Goal: Task Accomplishment & Management: Manage account settings

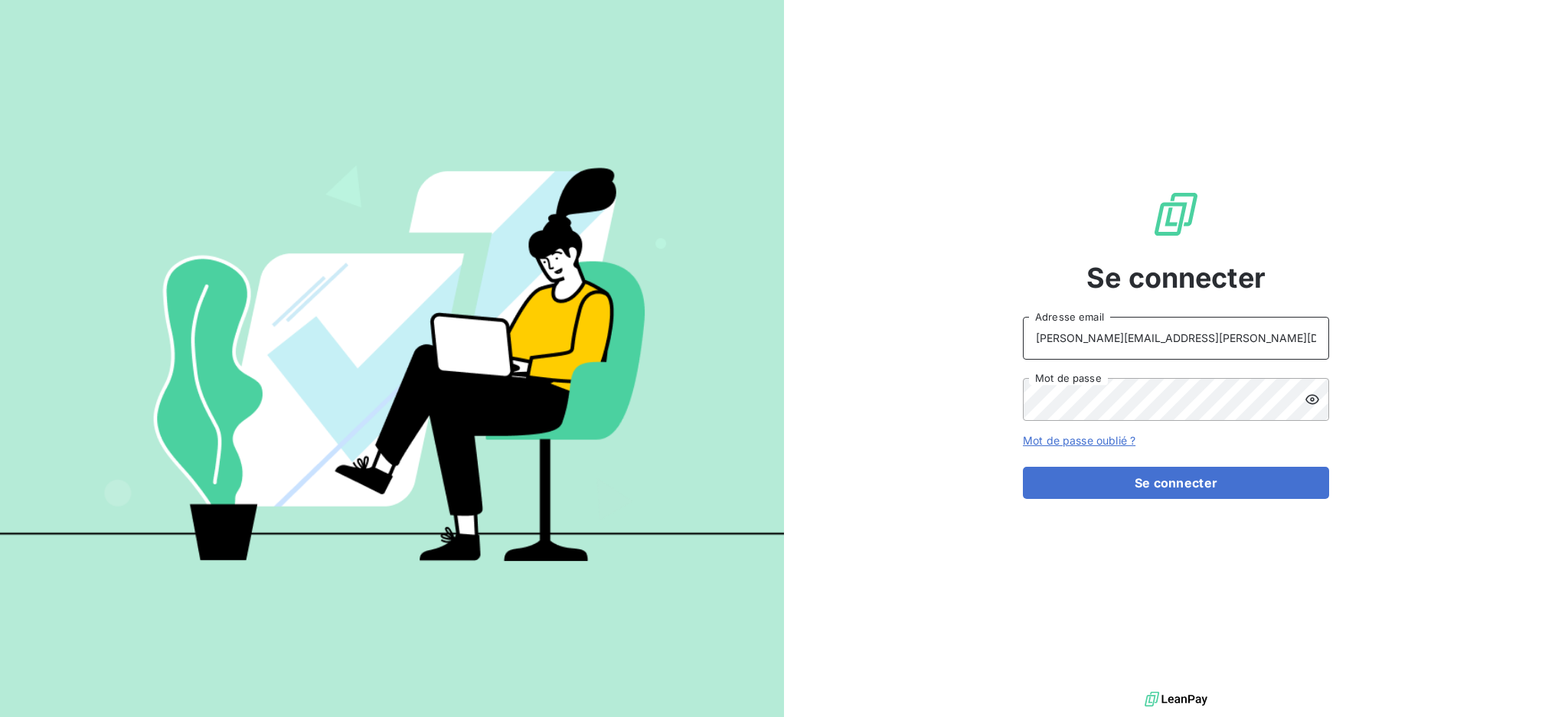
click at [1201, 350] on input "[EMAIL_ADDRESS][DOMAIN_NAME]" at bounding box center [1175, 339] width 307 height 43
type input "recouvrement@serpe.fr"
click at [1116, 479] on button "Se connecter" at bounding box center [1175, 483] width 307 height 32
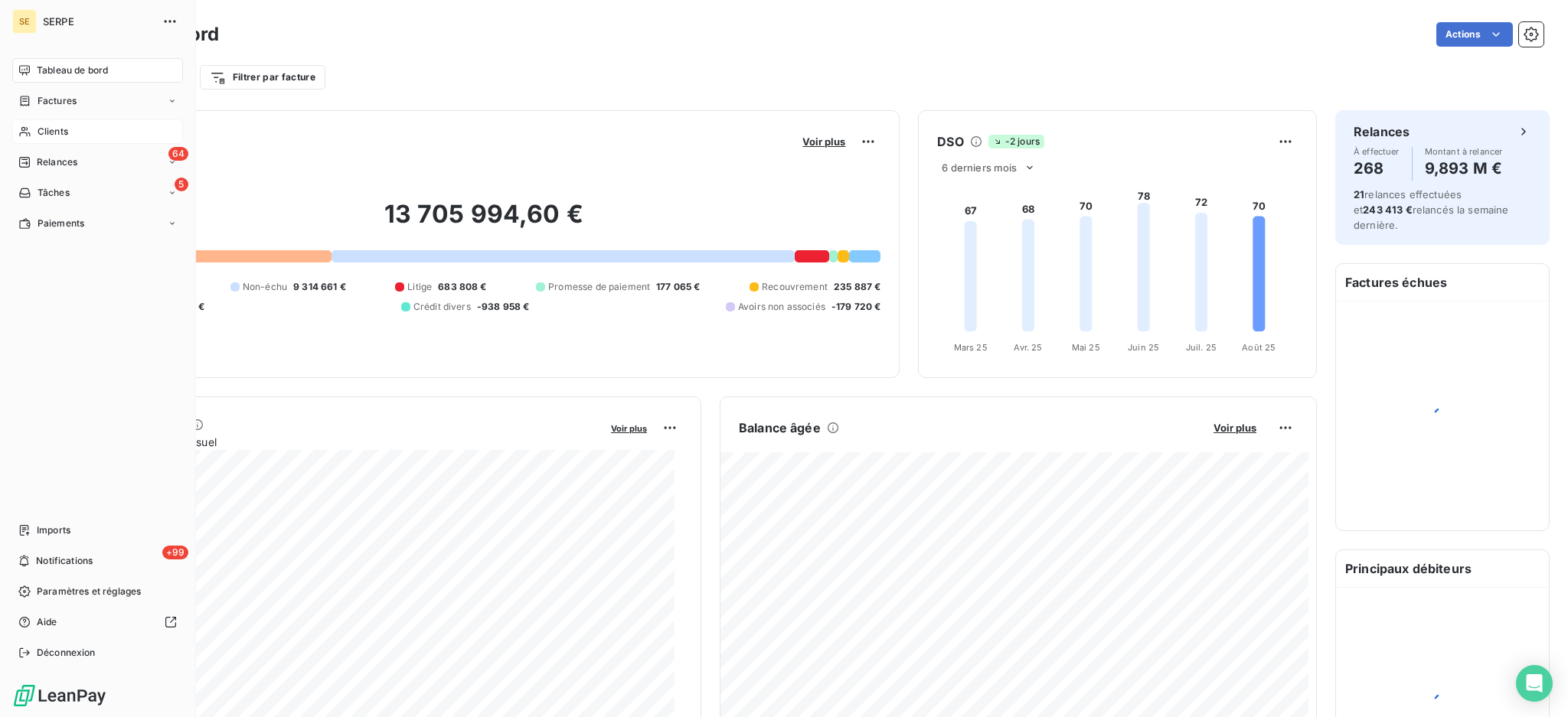
click at [58, 131] on span "Clients" at bounding box center [53, 132] width 31 height 14
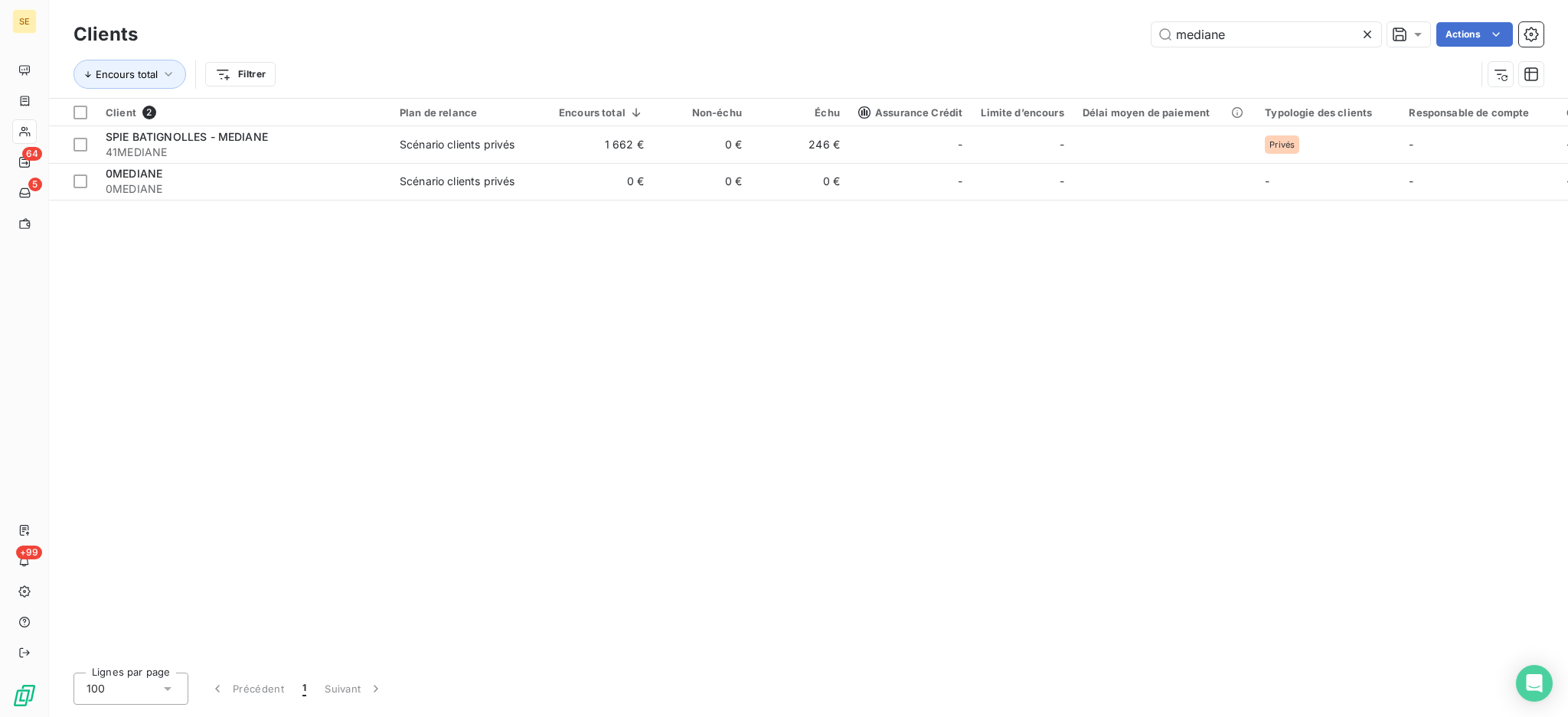
type input "mediane"
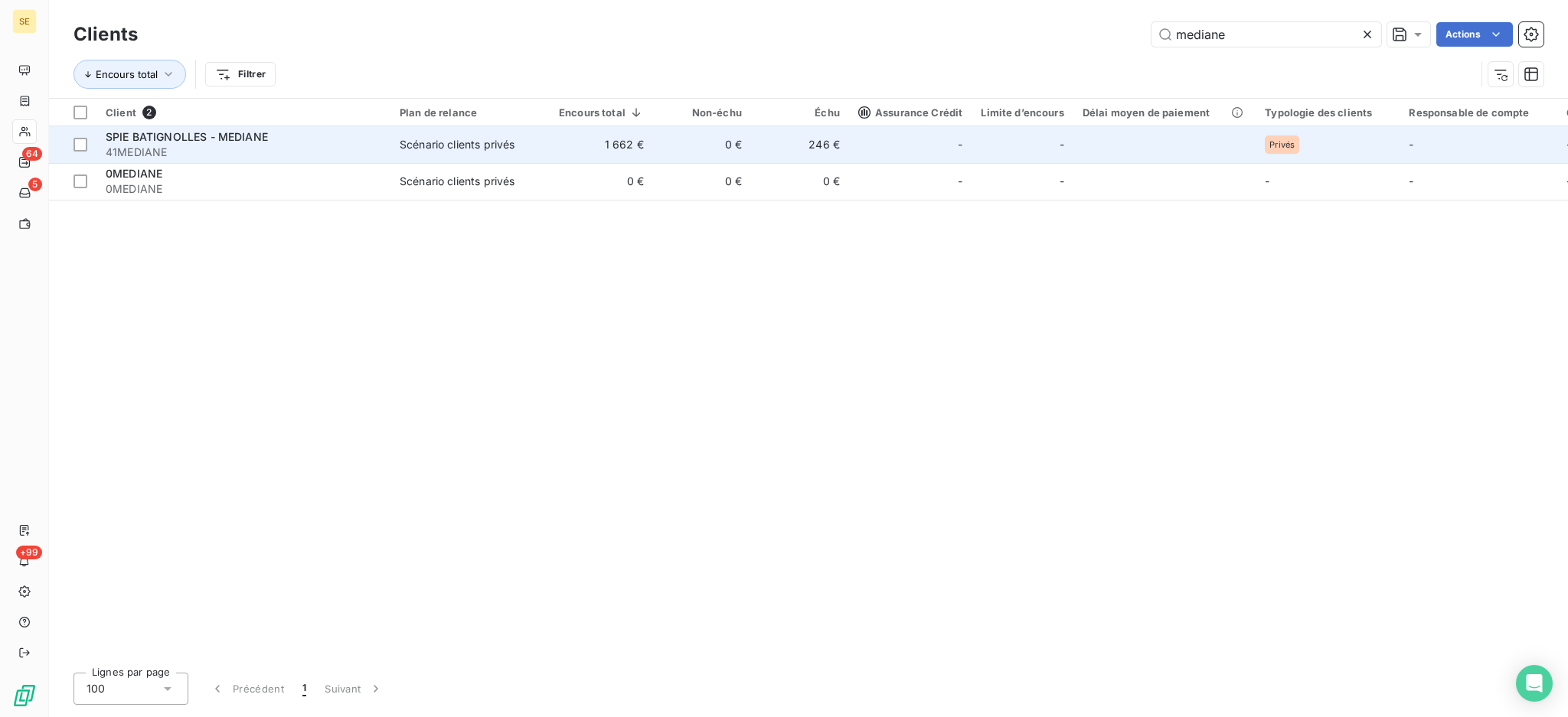
click at [715, 147] on td "0 €" at bounding box center [701, 145] width 98 height 37
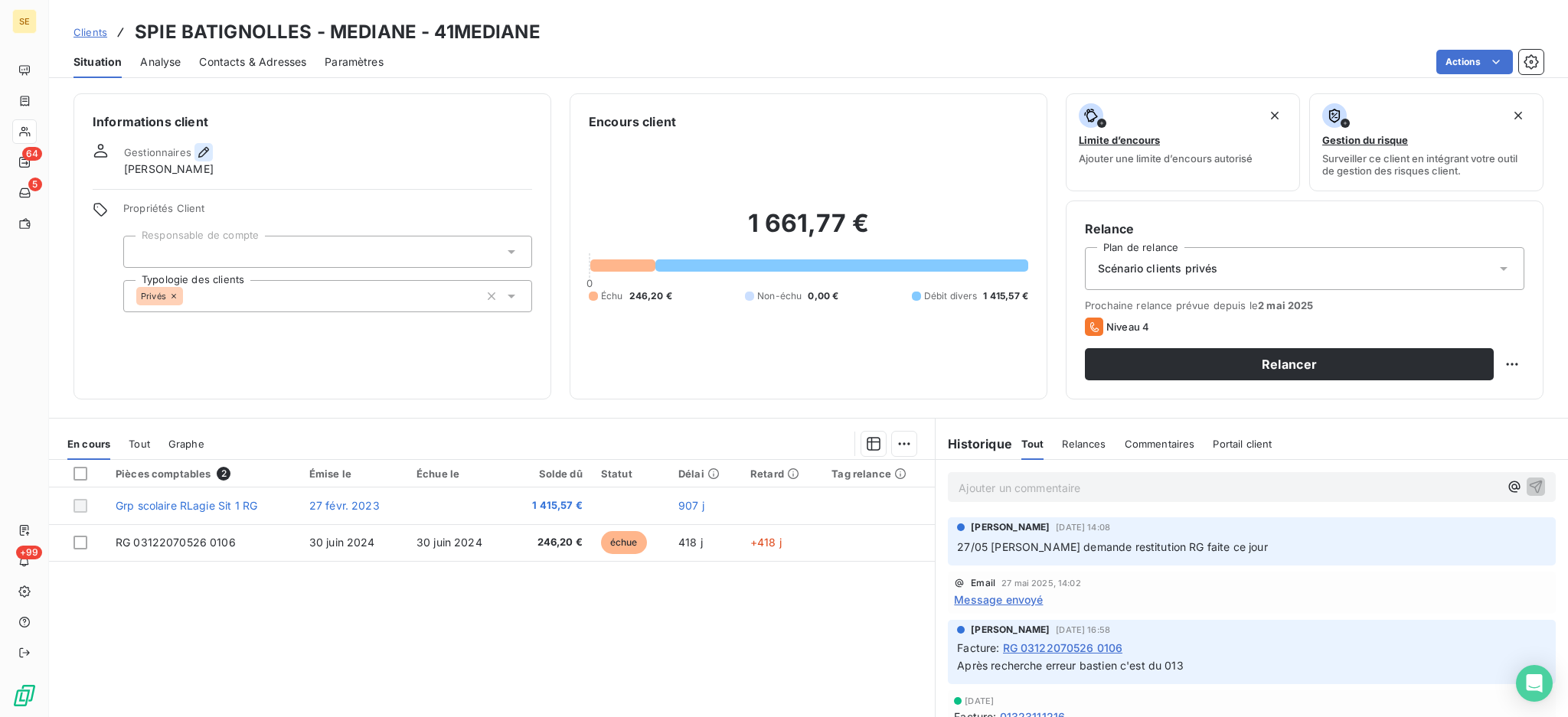
click at [201, 152] on icon "button" at bounding box center [204, 153] width 15 height 15
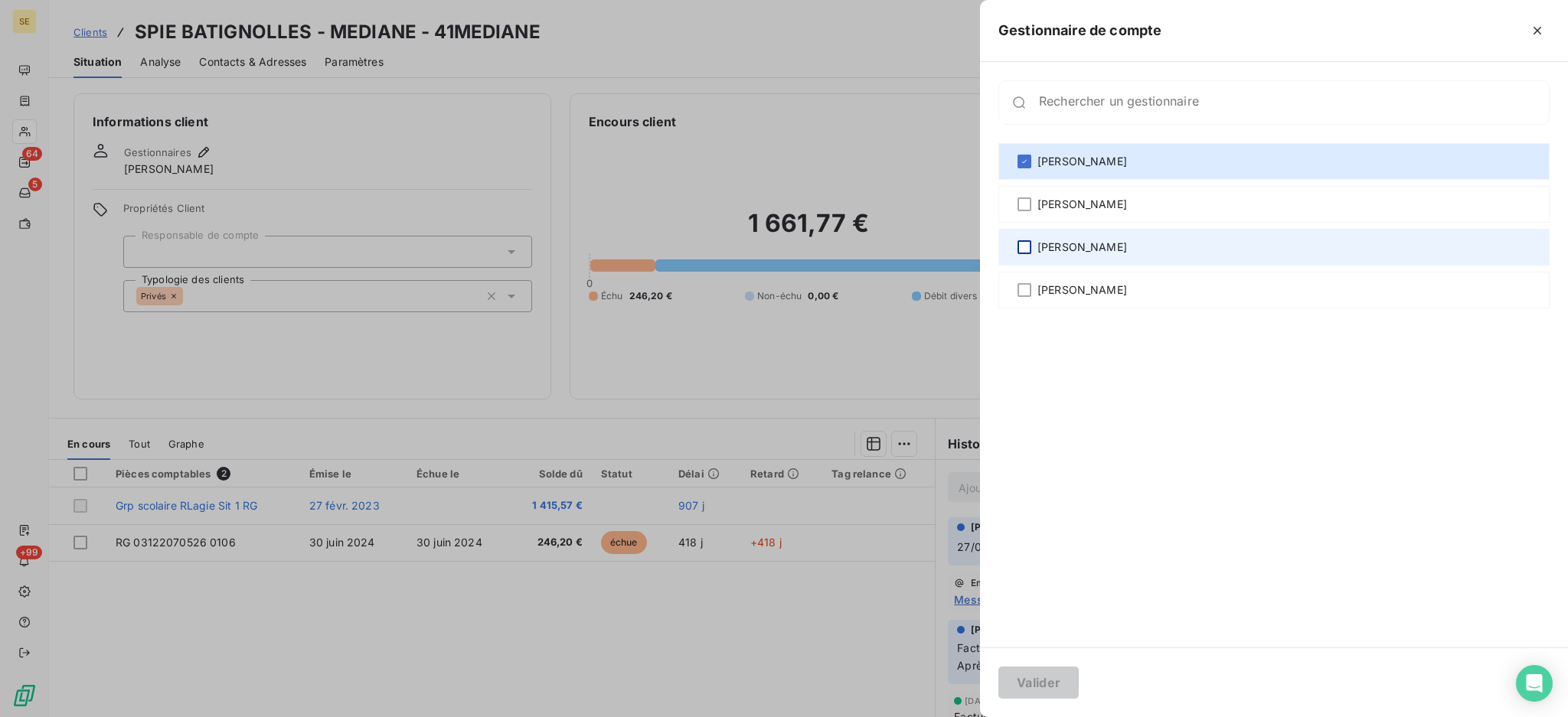
click at [1024, 245] on div at bounding box center [1024, 247] width 14 height 14
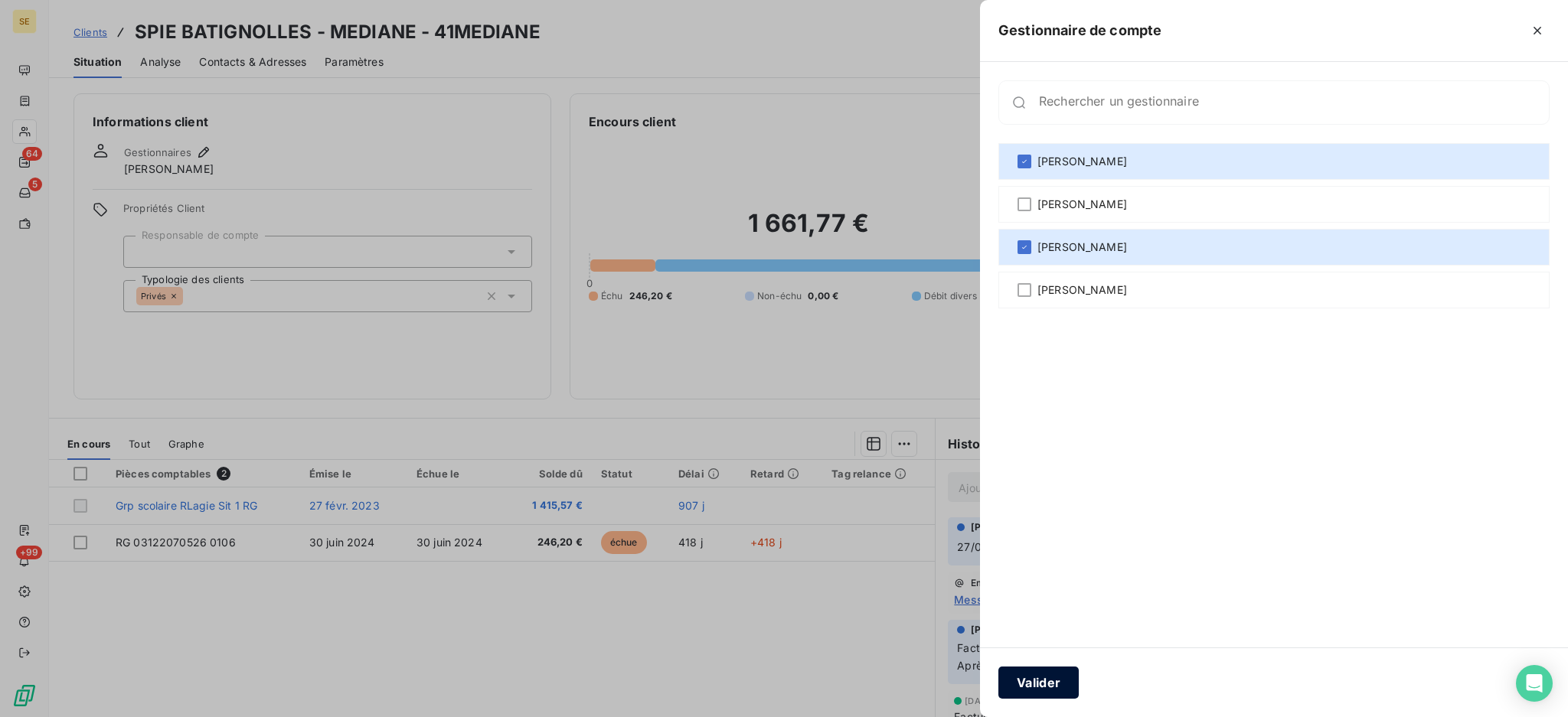
click at [1029, 683] on button "Valider" at bounding box center [1038, 682] width 80 height 32
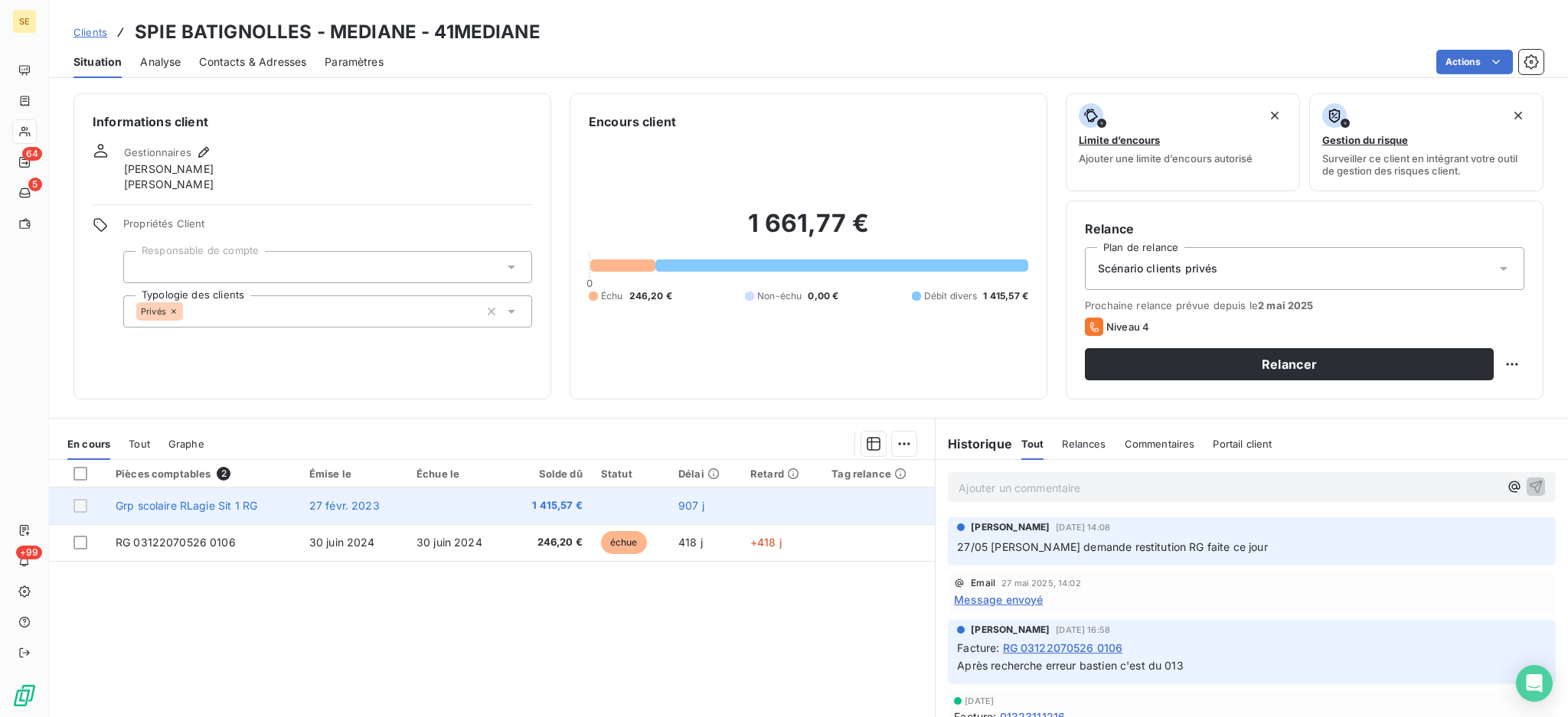
click at [389, 513] on td "27 févr. 2023" at bounding box center [353, 506] width 107 height 37
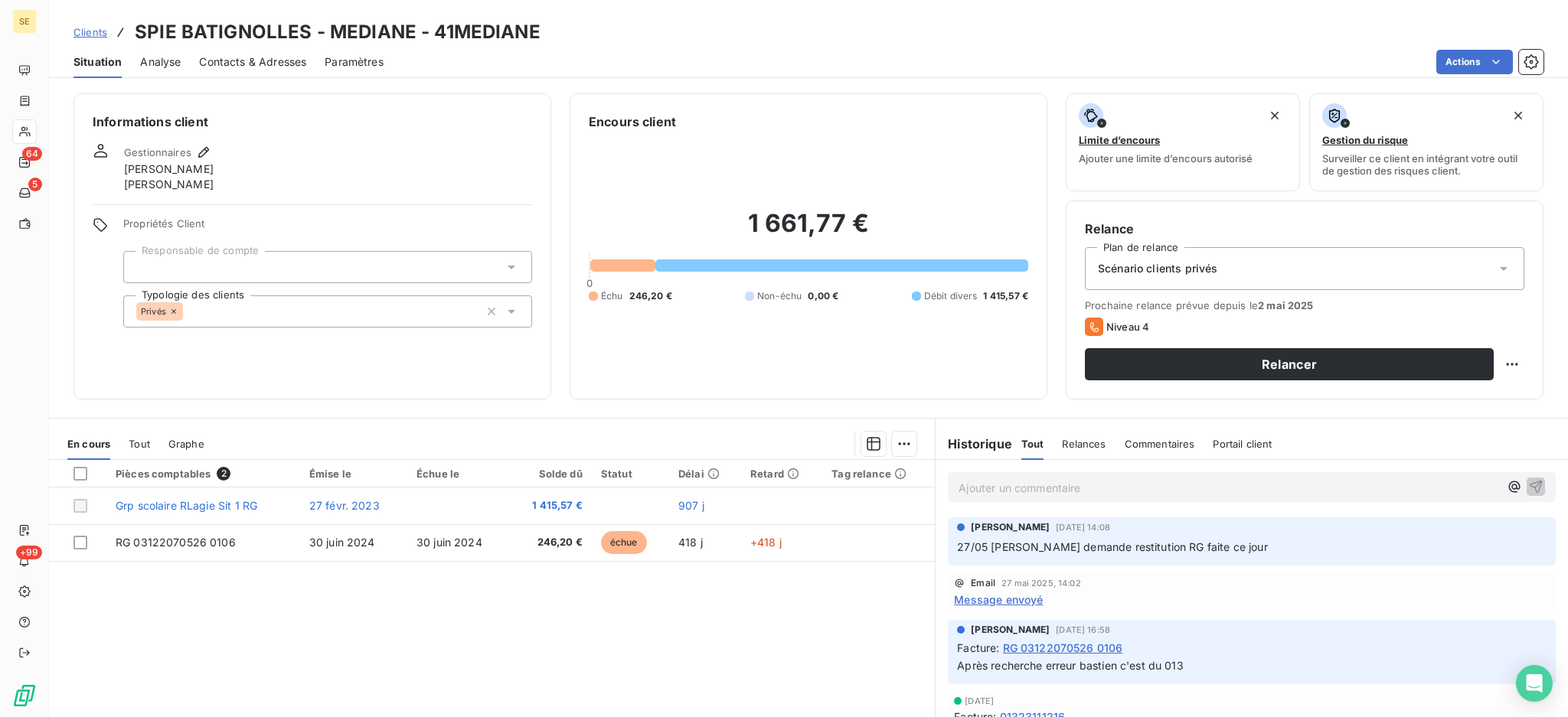
click at [994, 601] on span "Message envoyé" at bounding box center [998, 600] width 89 height 16
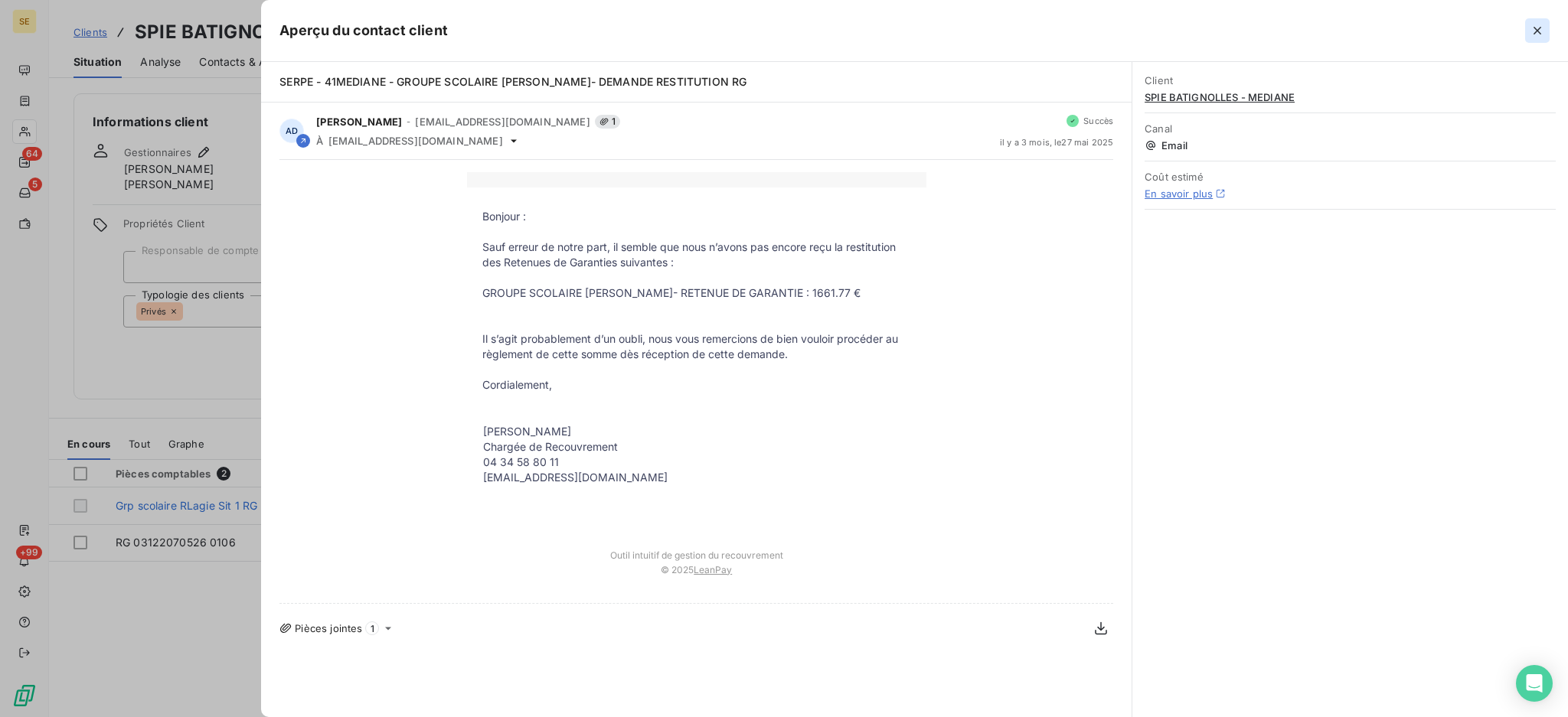
click at [1536, 31] on icon "button" at bounding box center [1537, 31] width 8 height 8
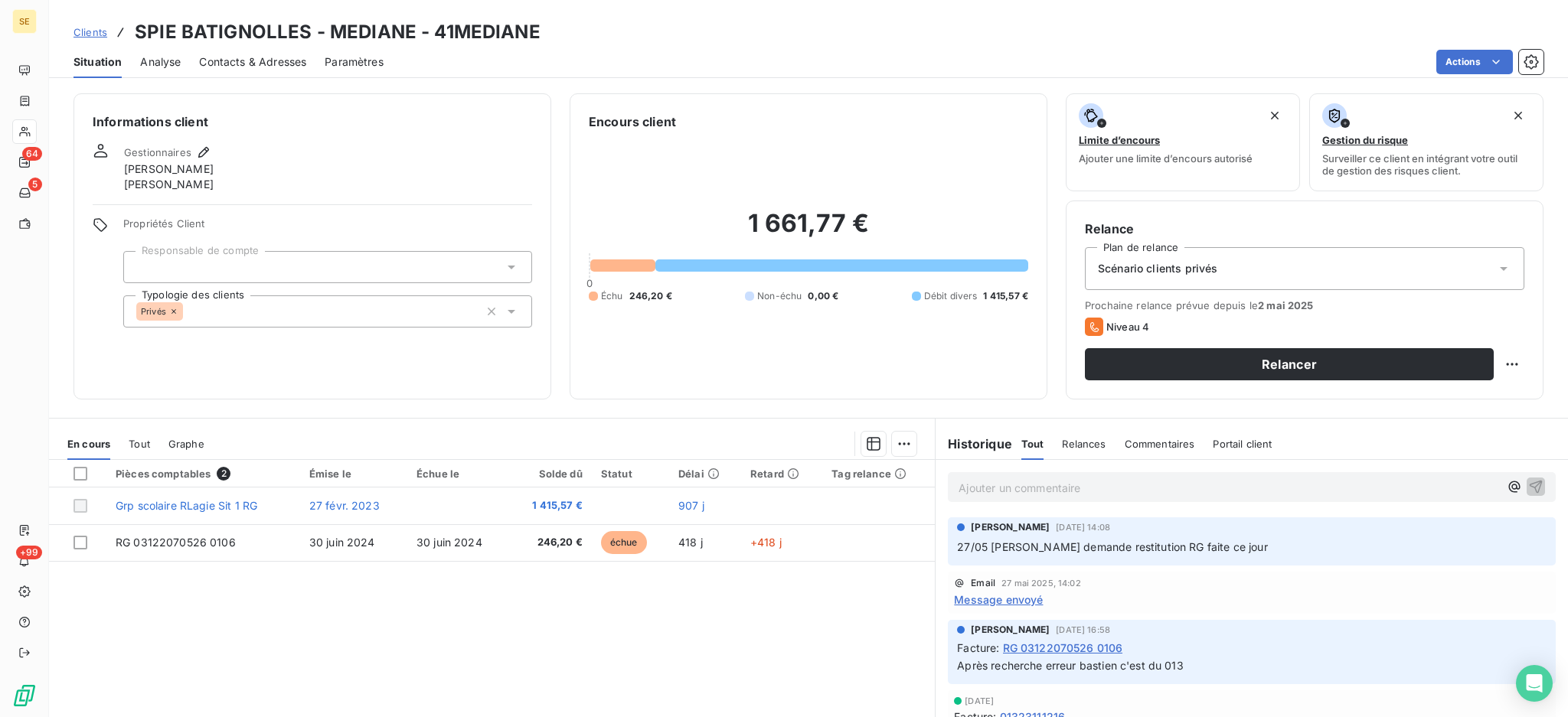
click at [959, 487] on p "Ajouter un commentaire ﻿" at bounding box center [1228, 489] width 541 height 19
click at [1250, 490] on span "1415.57 - RG GROUPE SCOLAIRE ROBERT LAGIER ==> sur sit 1" at bounding box center [1122, 486] width 327 height 13
click at [1363, 479] on p "1415.57 - RG GROUPE SCOLAIRE ROBERT LAGIER ==> sur montant HT de sit 1" at bounding box center [1228, 488] width 541 height 17
click at [1527, 484] on icon "button" at bounding box center [1535, 487] width 15 height 15
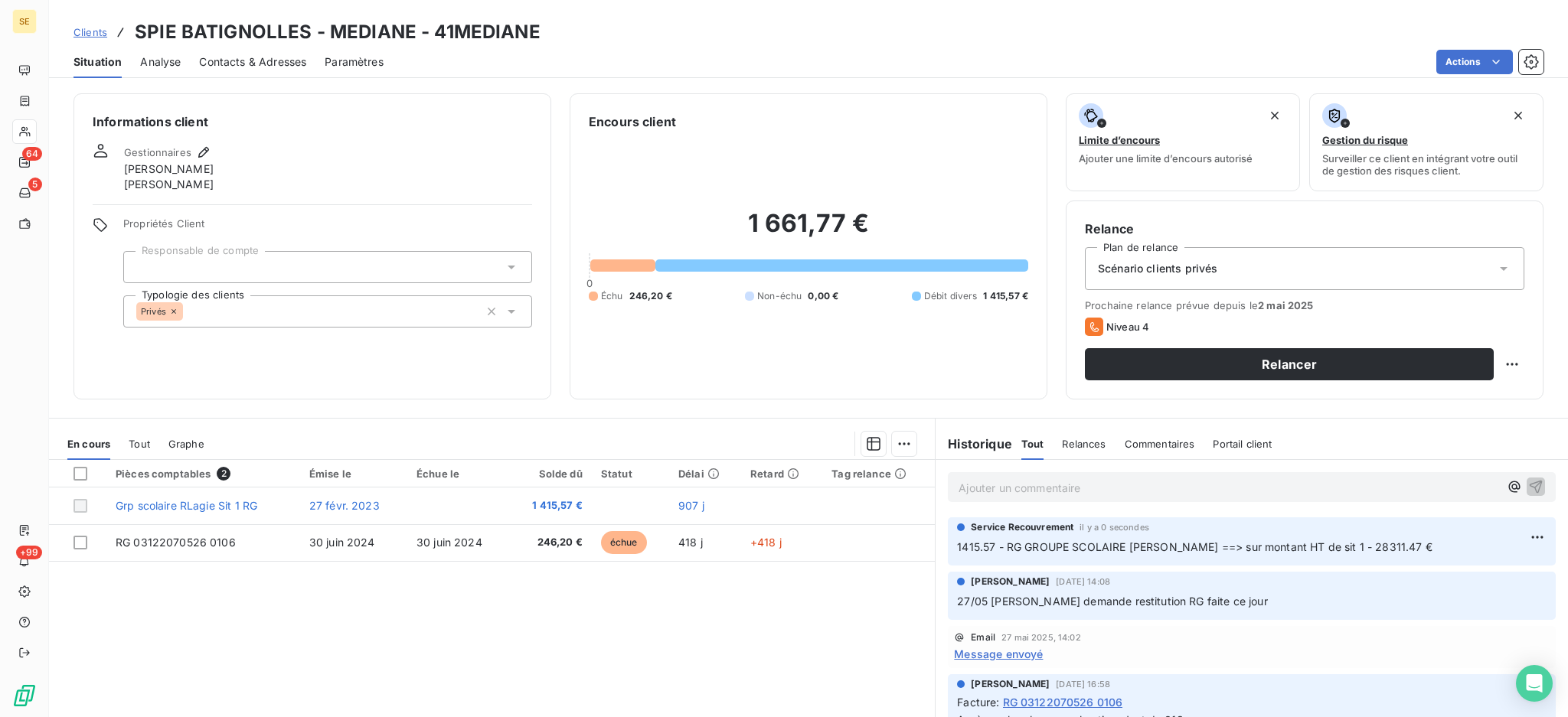
click at [994, 654] on span "Message envoyé" at bounding box center [998, 654] width 89 height 16
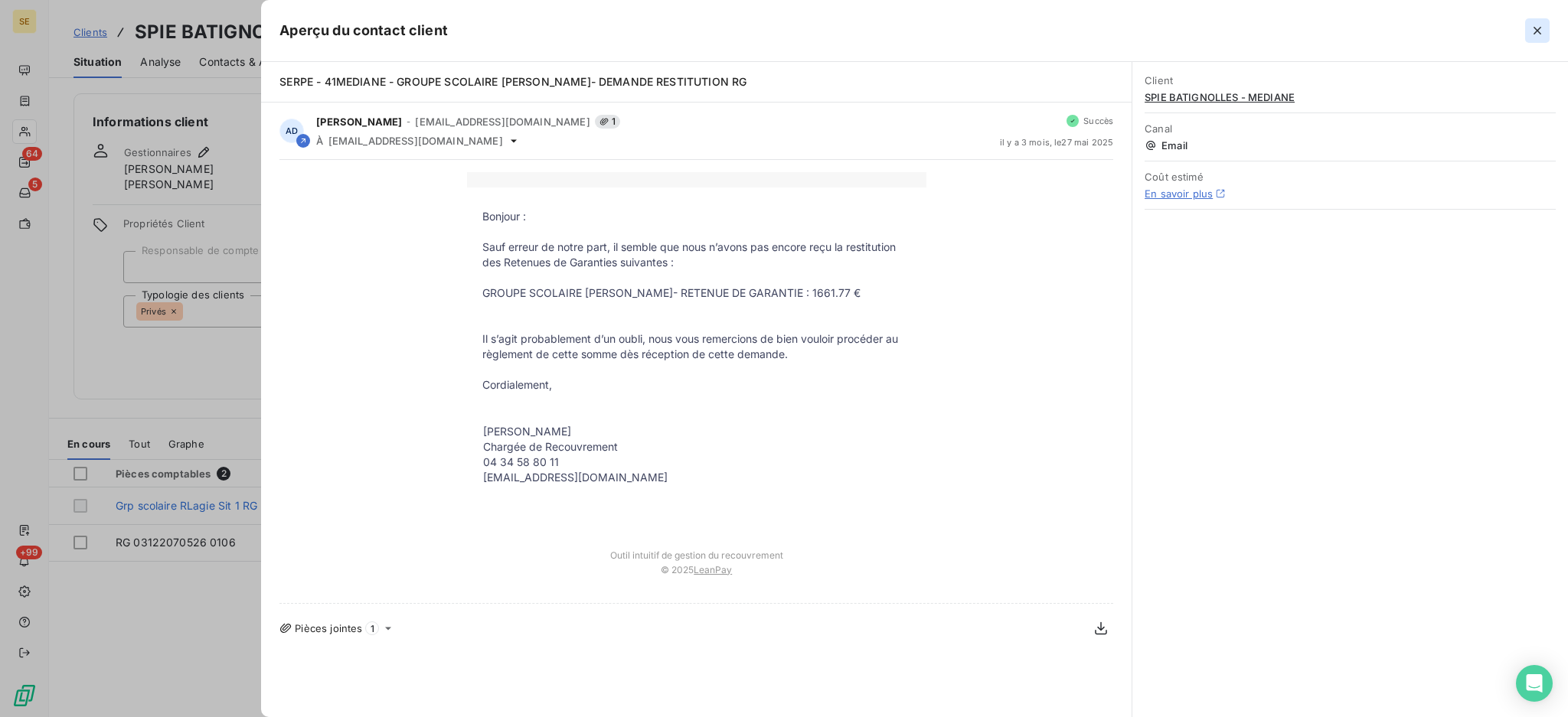
click at [1539, 28] on icon "button" at bounding box center [1537, 31] width 8 height 8
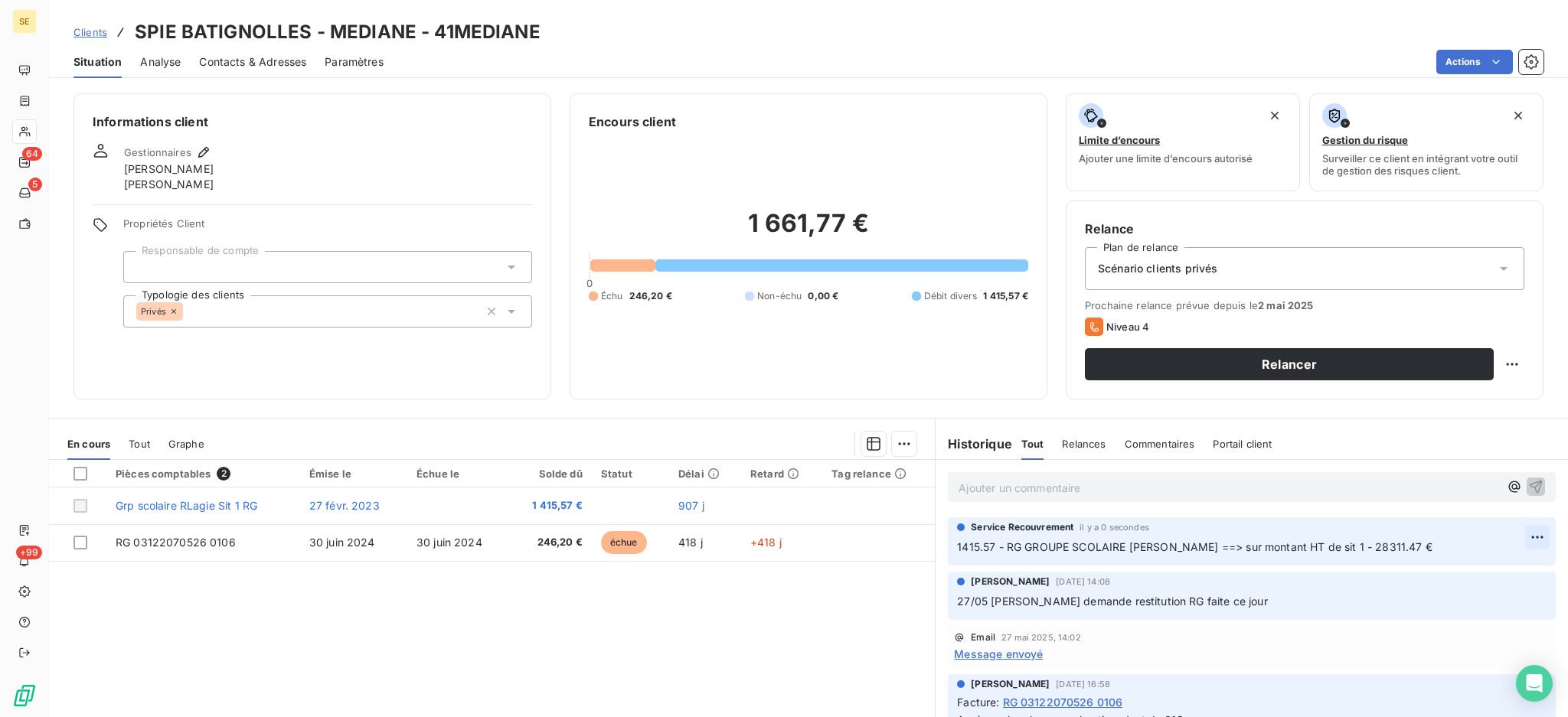
click at [1507, 537] on html "SE 64 5 +99 Clients SPIE BATIGNOLLES - MEDIANE - 41MEDIANE Situation Analyse Co…" at bounding box center [784, 358] width 1568 height 717
click at [1465, 571] on div "Editer" at bounding box center [1468, 571] width 86 height 24
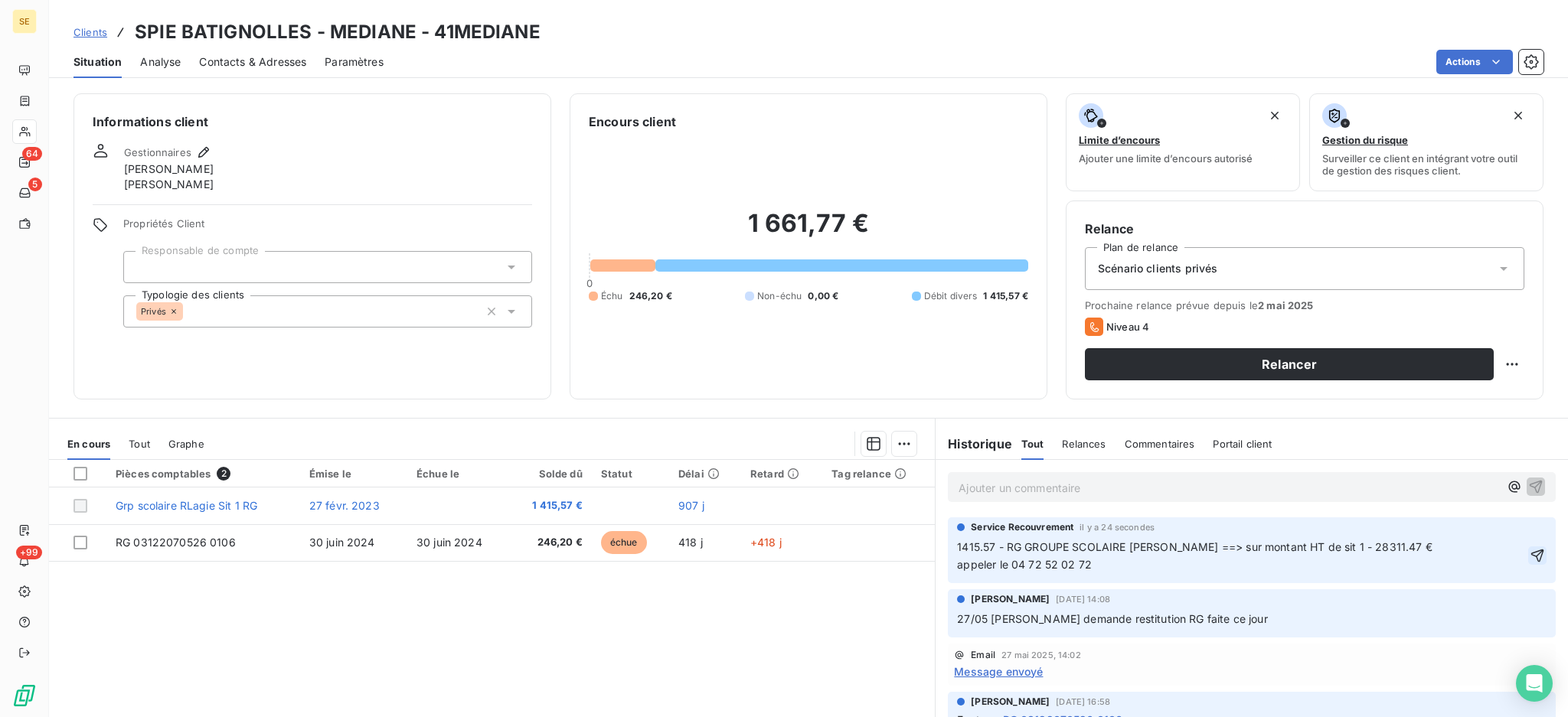
click at [1531, 551] on icon "button" at bounding box center [1537, 554] width 13 height 13
copy span "1415.57 - RG GROUPE SCOLAIRE ROBERT LAGIER ==> sur montant HT de sit 1 - 28311.…"
drag, startPoint x: 1103, startPoint y: 560, endPoint x: 929, endPoint y: 547, distance: 174.5
click at [935, 547] on div "Service Recouvrement il y a 47 secondes 1415.57 - RG GROUPE SCOLAIRE ROBERT LAG…" at bounding box center [1252, 551] width 633 height 72
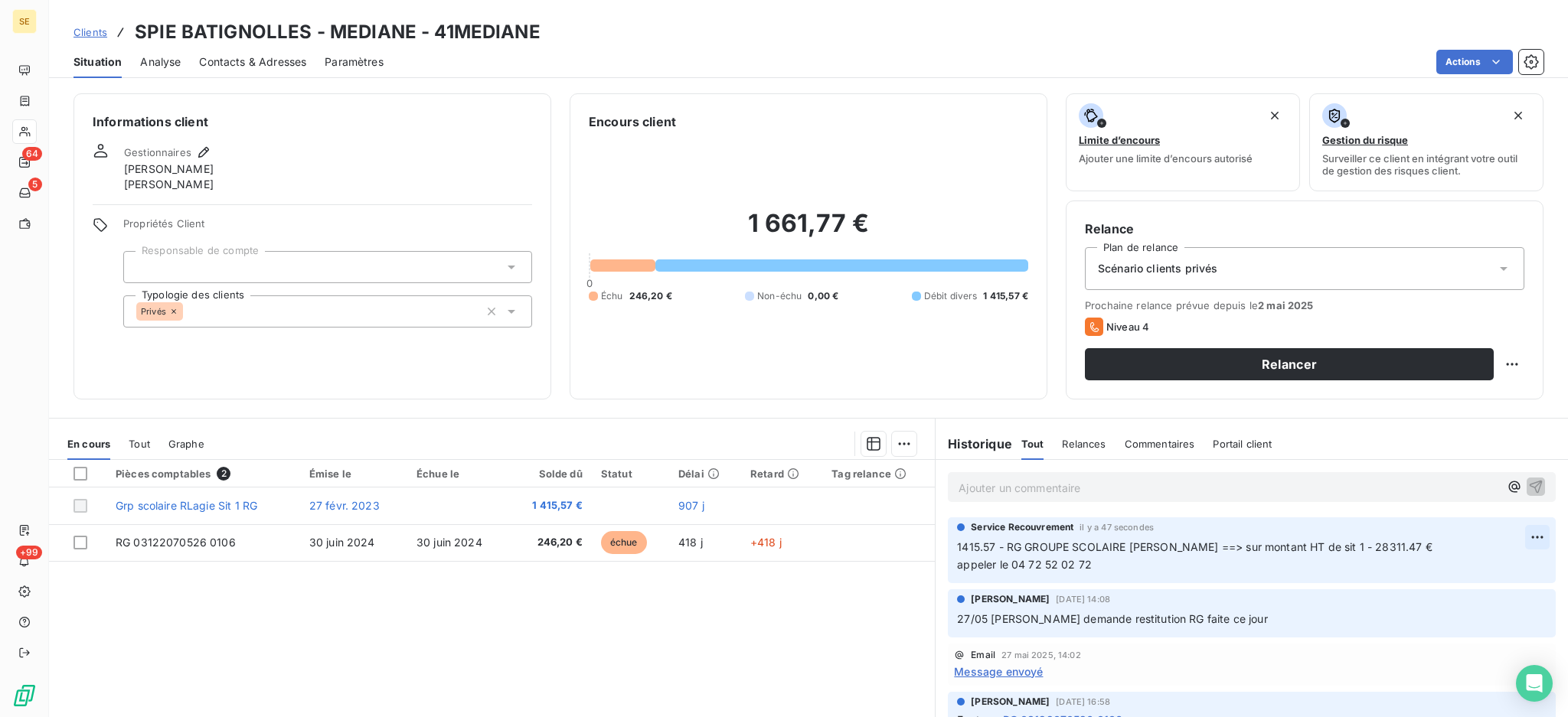
click at [1506, 533] on html "SE 64 5 +99 Clients SPIE BATIGNOLLES - MEDIANE - 41MEDIANE Situation Analyse Co…" at bounding box center [784, 358] width 1568 height 717
click at [1464, 567] on div "Editer" at bounding box center [1468, 571] width 86 height 24
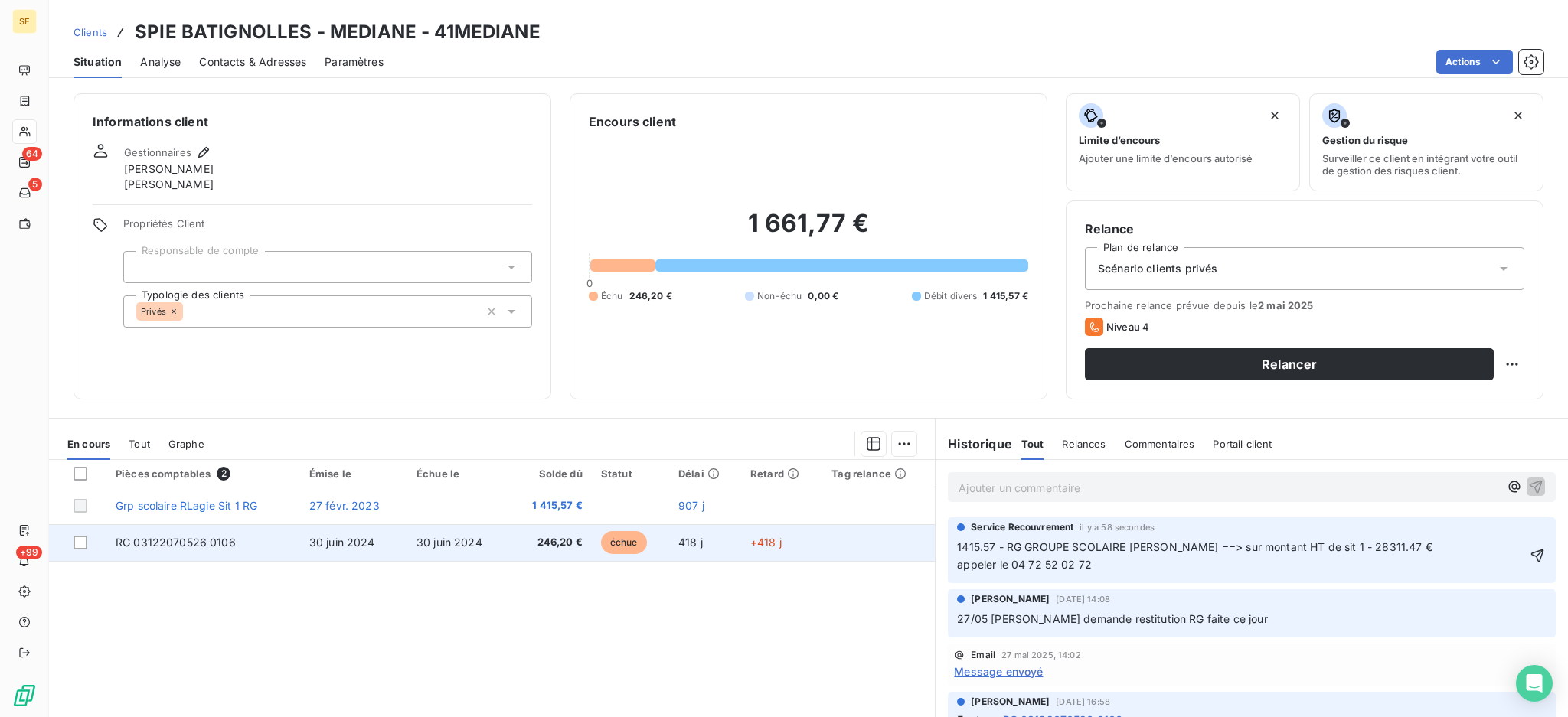
drag, startPoint x: 1139, startPoint y: 571, endPoint x: 922, endPoint y: 549, distance: 218.1
click at [922, 549] on div "En cours Tout Graphe Pièces comptables 2 Émise le Échue le Solde dû Statut Déla…" at bounding box center [809, 610] width 1519 height 383
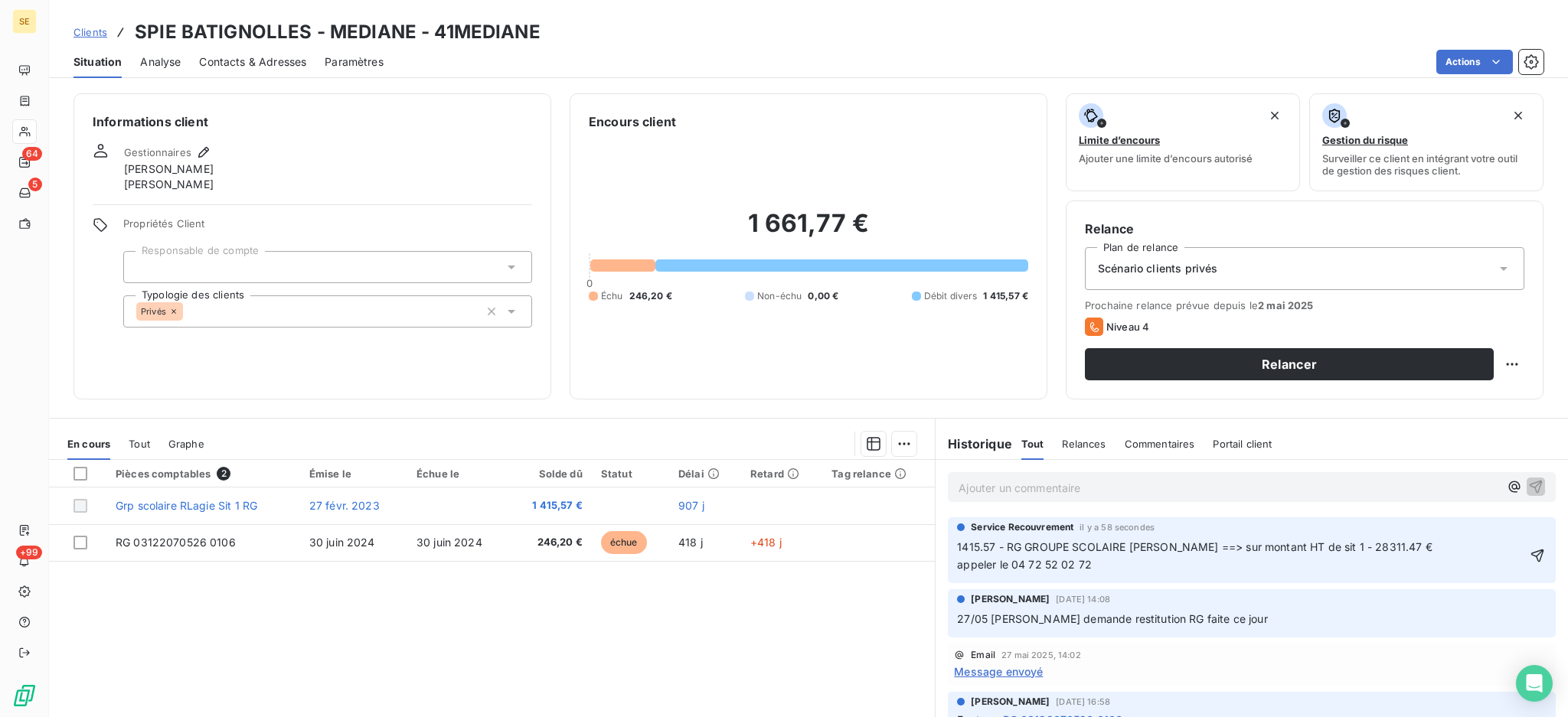
copy span "1415.57 - RG GROUPE SCOLAIRE ROBERT LAGIER ==> sur montant HT de sit 1 - 28311.…"
click at [1471, 556] on p "1415.57 - RG GROUPE SCOLAIRE ROBERT LAGIER ==> sur montant HT de sit 1 - 28311.…" at bounding box center [1240, 556] width 568 height 35
click at [1529, 550] on icon "button" at bounding box center [1537, 556] width 15 height 15
click at [1508, 539] on html "SE 64 5 +99 Clients SPIE BATIGNOLLES - MEDIANE - 41MEDIANE Situation Analyse Co…" at bounding box center [784, 358] width 1568 height 717
click at [1484, 600] on div "Supprimer" at bounding box center [1468, 598] width 86 height 24
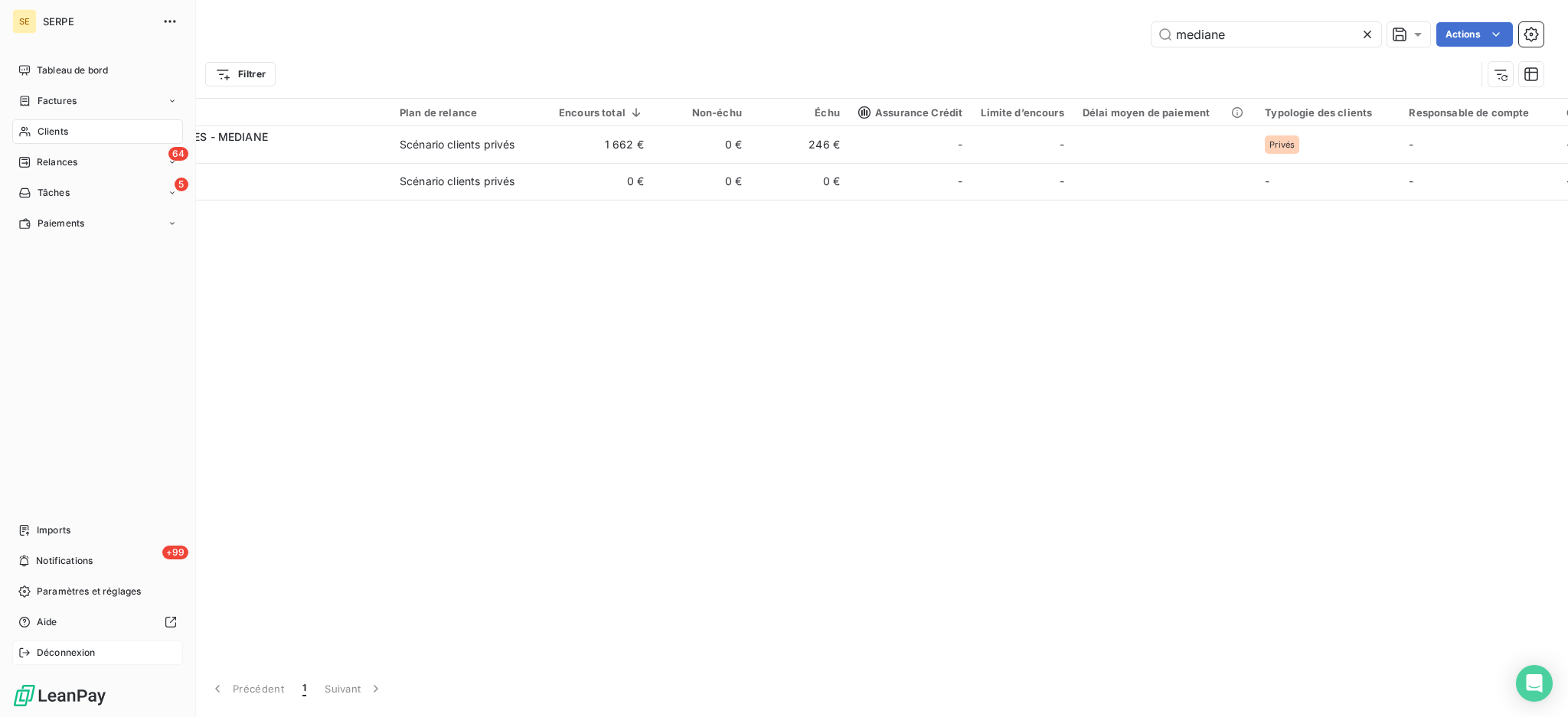
click at [91, 654] on span "Déconnexion" at bounding box center [66, 653] width 59 height 14
